Goal: Navigation & Orientation: Find specific page/section

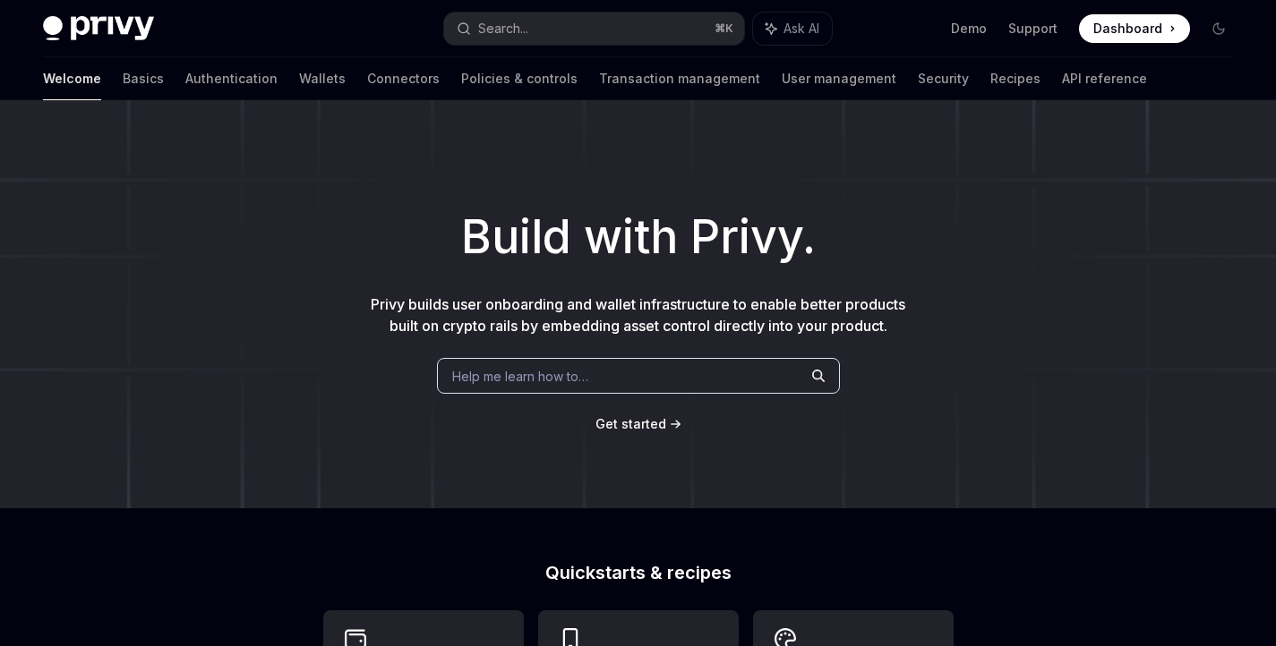
click at [1149, 31] on span "Dashboard" at bounding box center [1127, 29] width 69 height 18
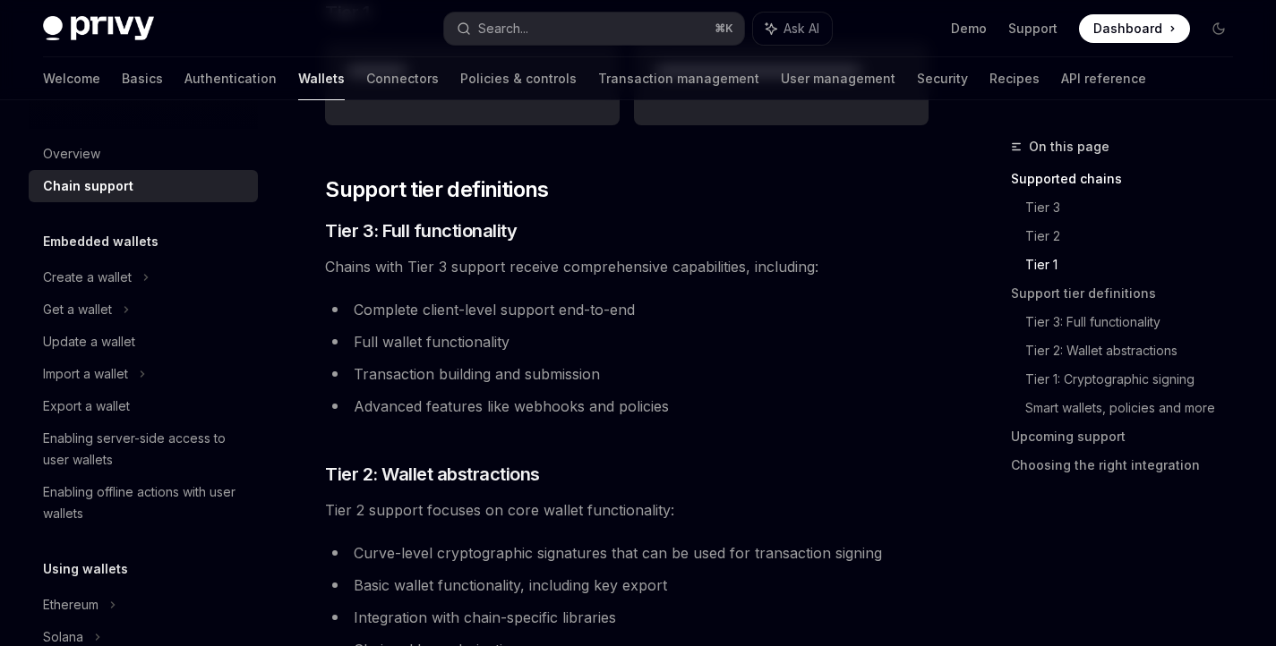
scroll to position [1217, 0]
